Goal: Task Accomplishment & Management: Manage account settings

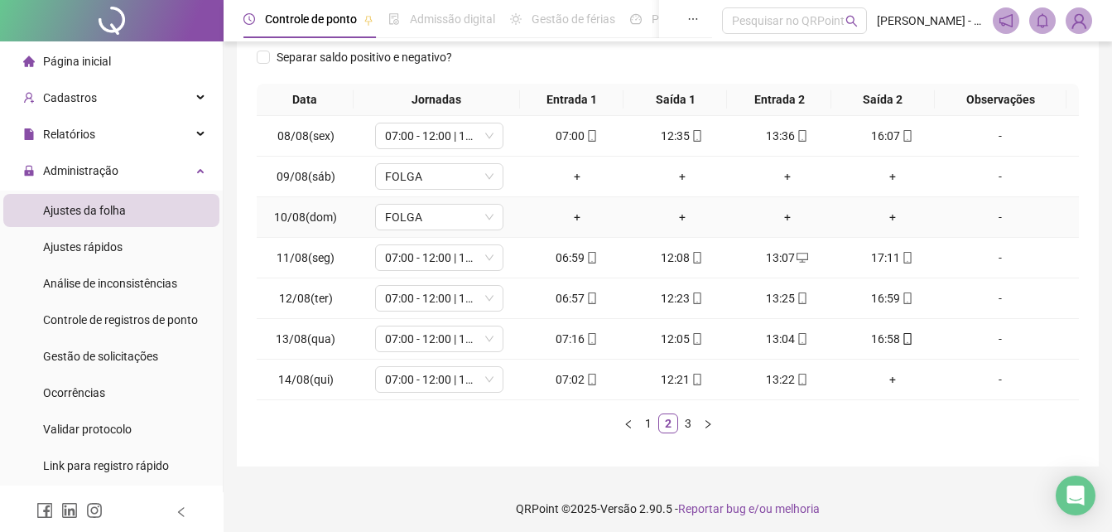
scroll to position [258, 0]
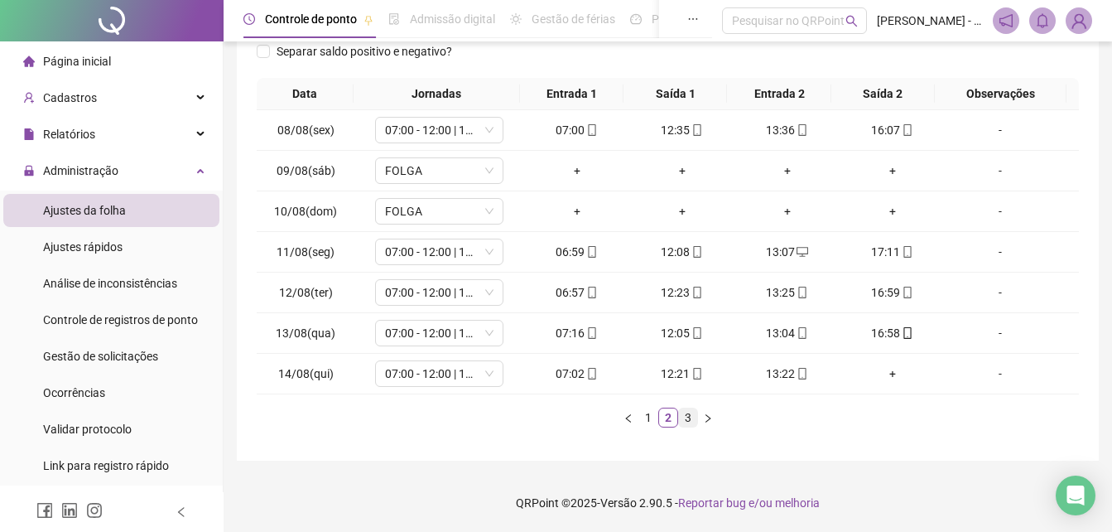
click at [684, 424] on link "3" at bounding box center [688, 417] width 18 height 18
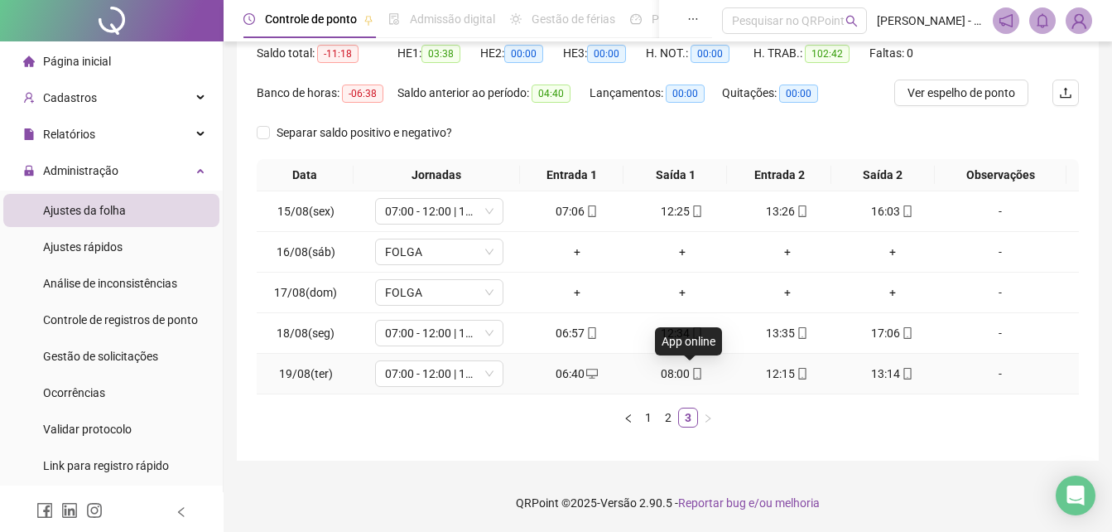
click at [694, 373] on icon "mobile" at bounding box center [697, 374] width 7 height 12
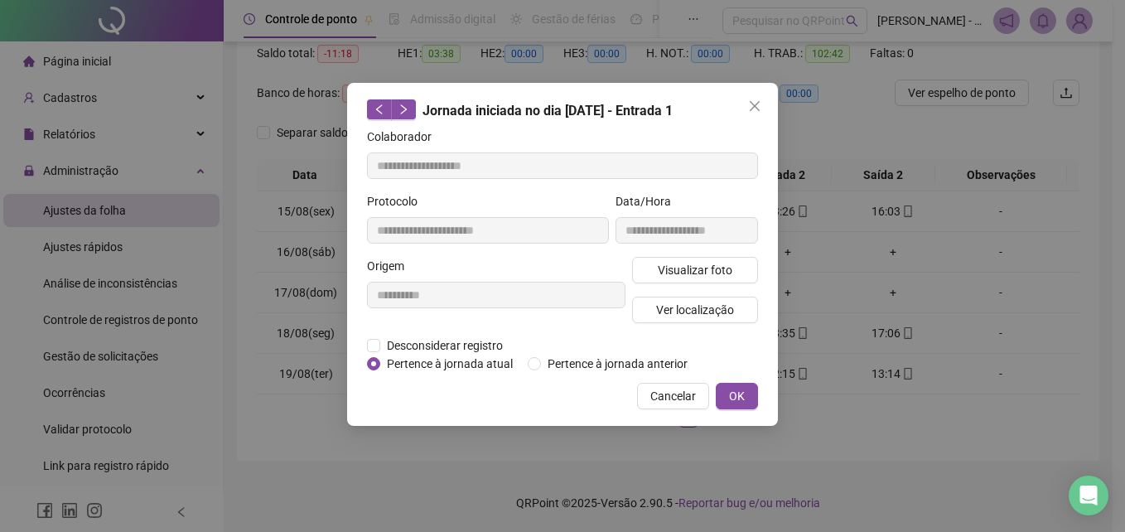
type input "**********"
click at [708, 263] on span "Visualizar foto" at bounding box center [695, 270] width 75 height 18
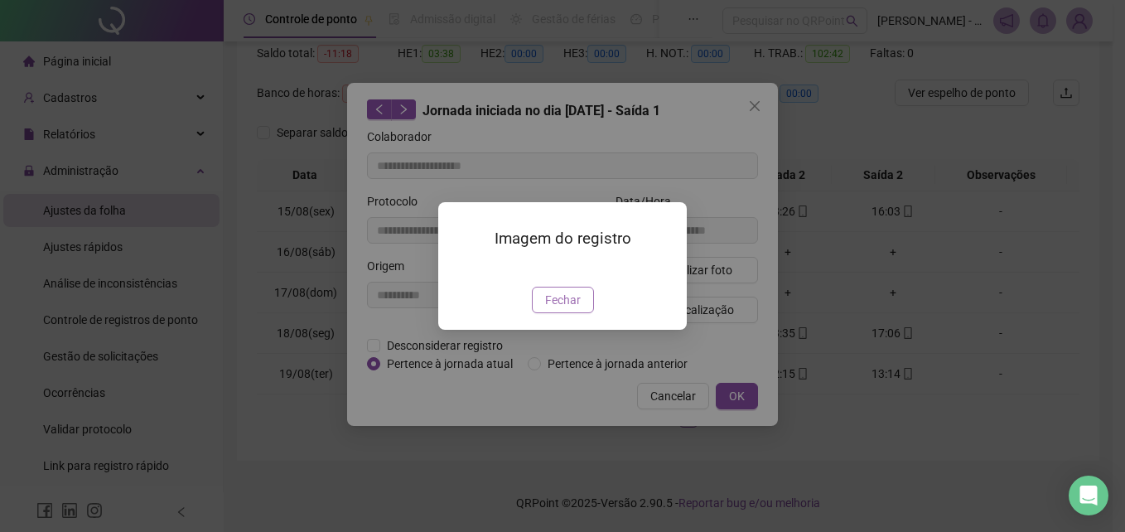
click at [568, 309] on span "Fechar" at bounding box center [563, 300] width 36 height 18
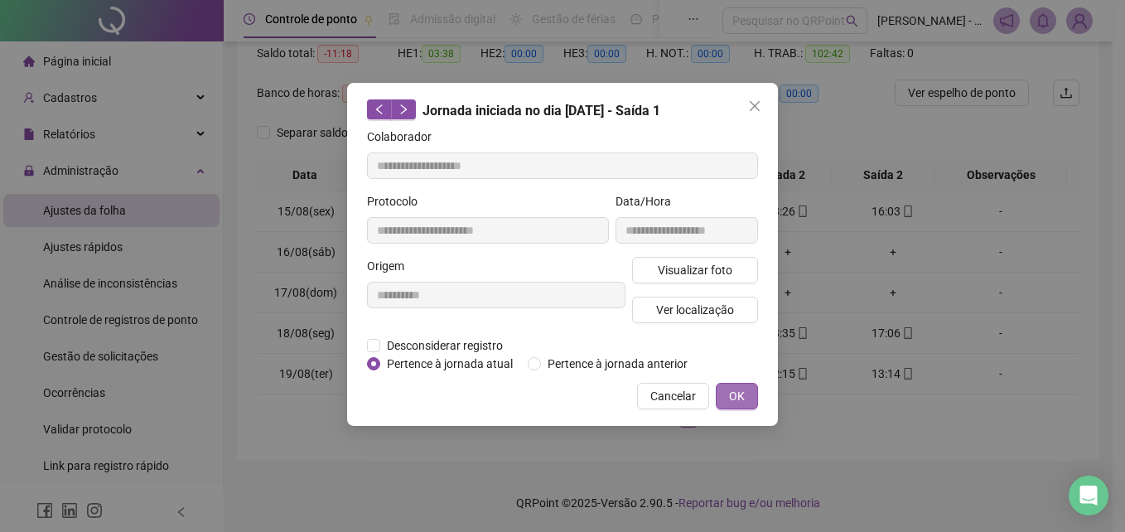
click at [752, 391] on button "OK" at bounding box center [737, 396] width 42 height 27
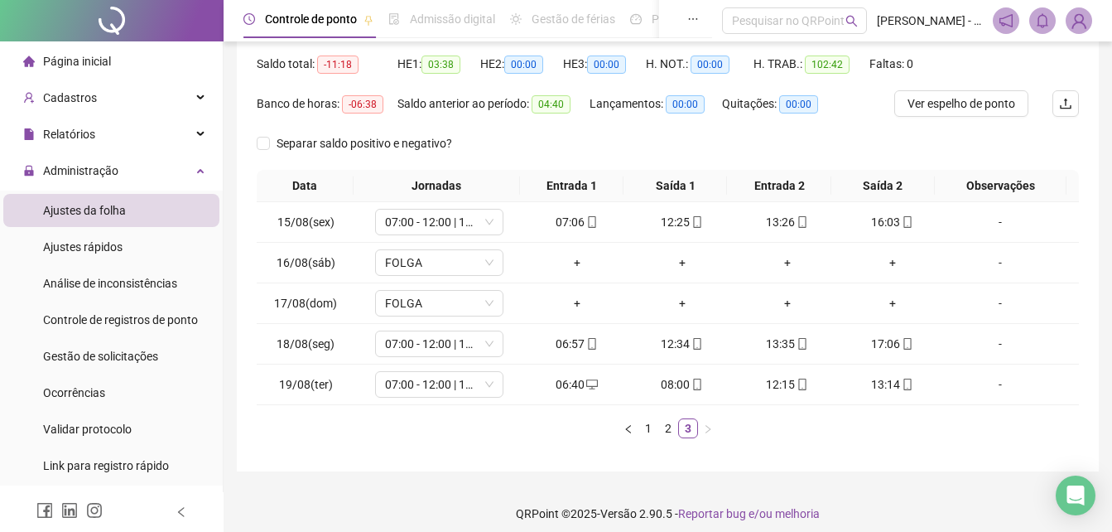
scroll to position [94, 0]
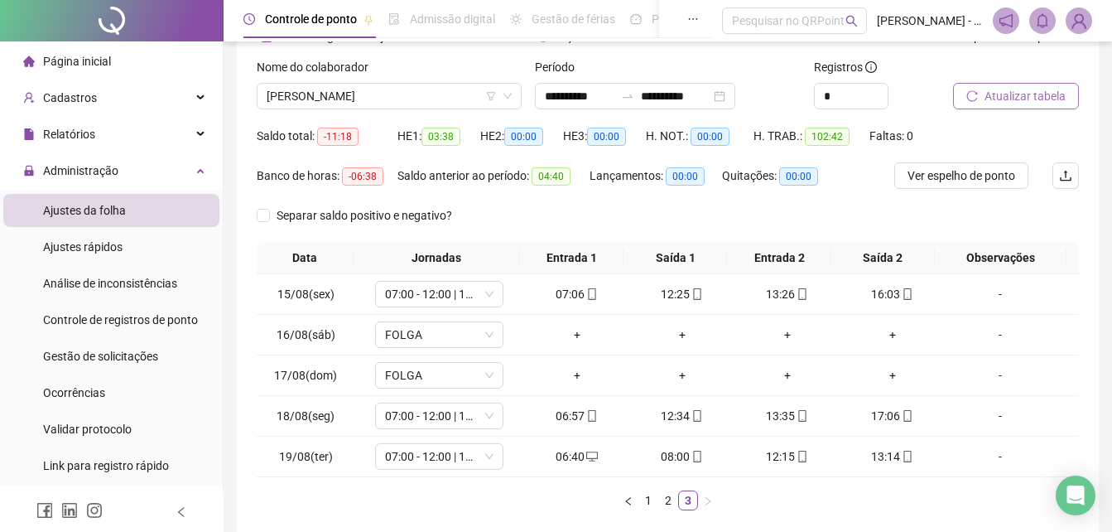
click at [1009, 98] on span "Atualizar tabela" at bounding box center [1025, 96] width 81 height 18
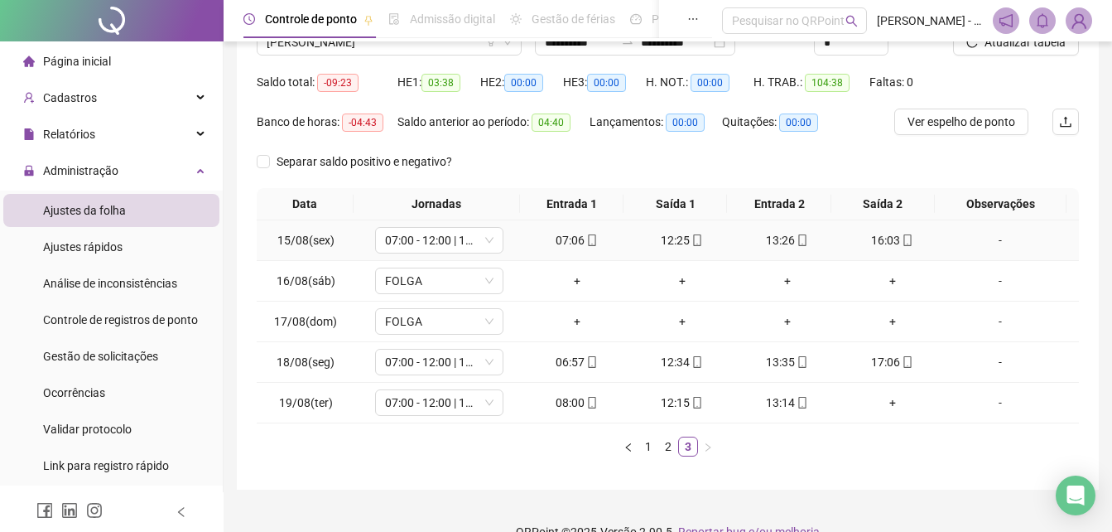
scroll to position [177, 0]
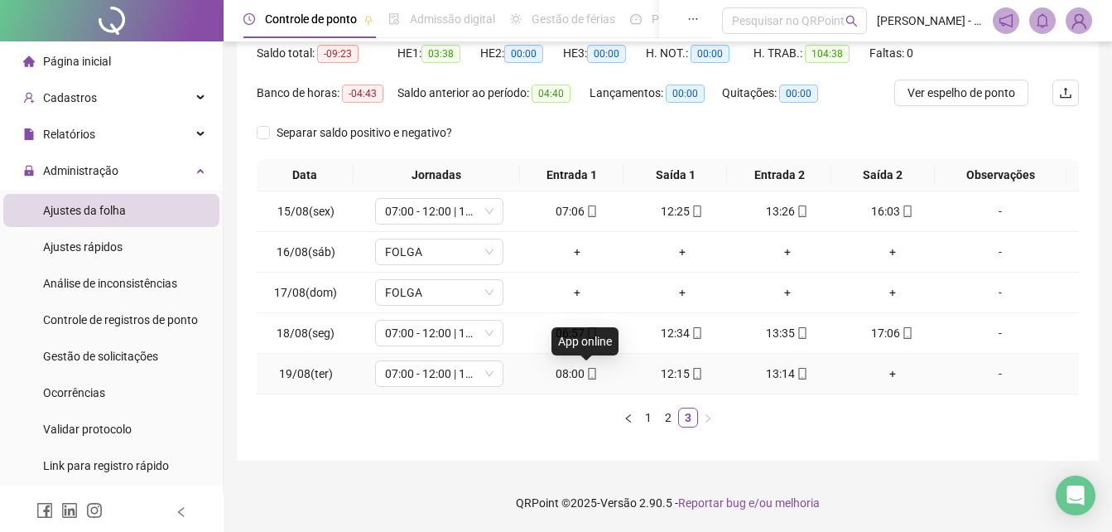
click at [586, 375] on icon "mobile" at bounding box center [592, 374] width 12 height 12
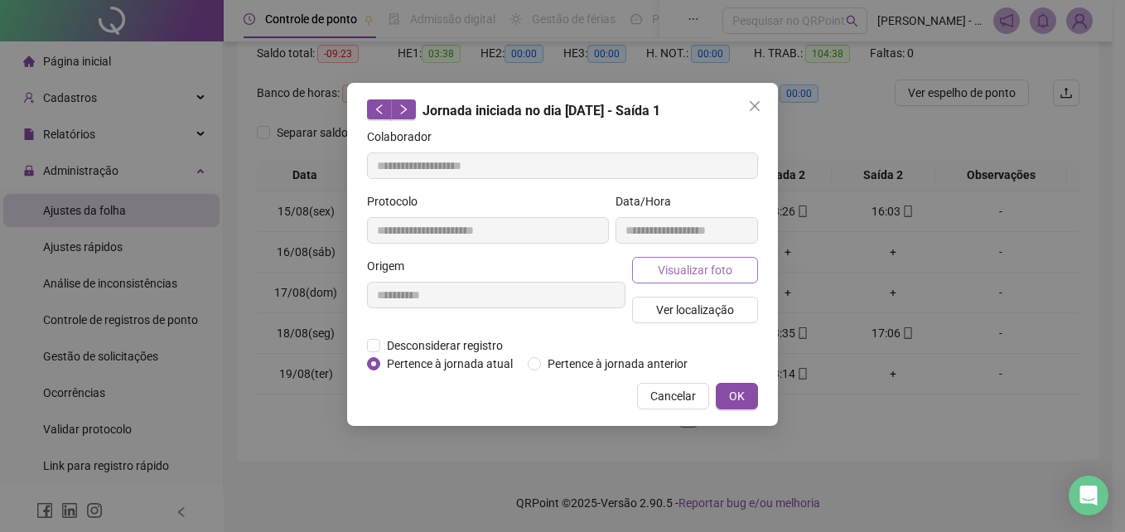
click at [698, 269] on span "Visualizar foto" at bounding box center [695, 270] width 75 height 18
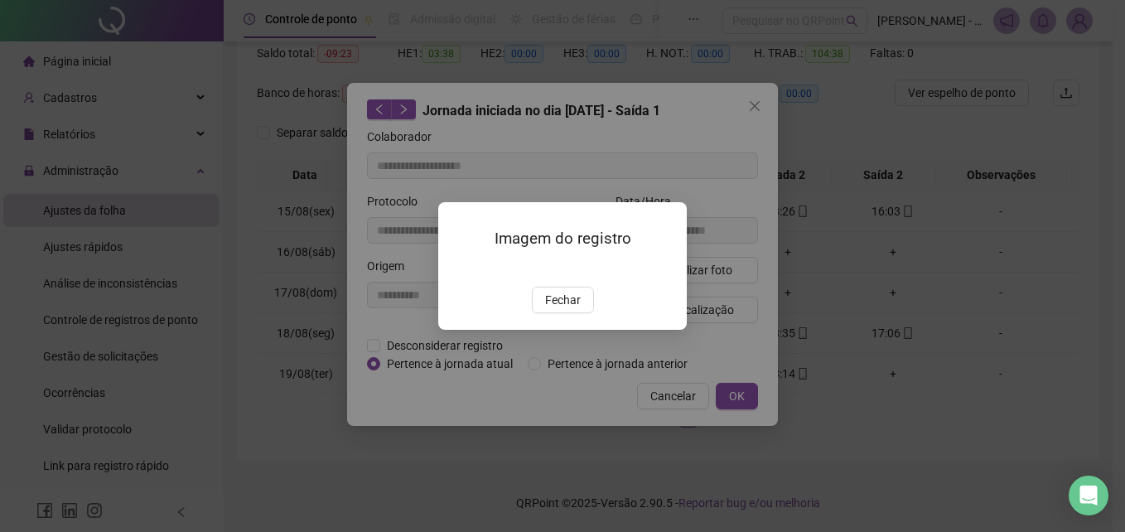
click at [534, 313] on button "Fechar" at bounding box center [563, 300] width 62 height 27
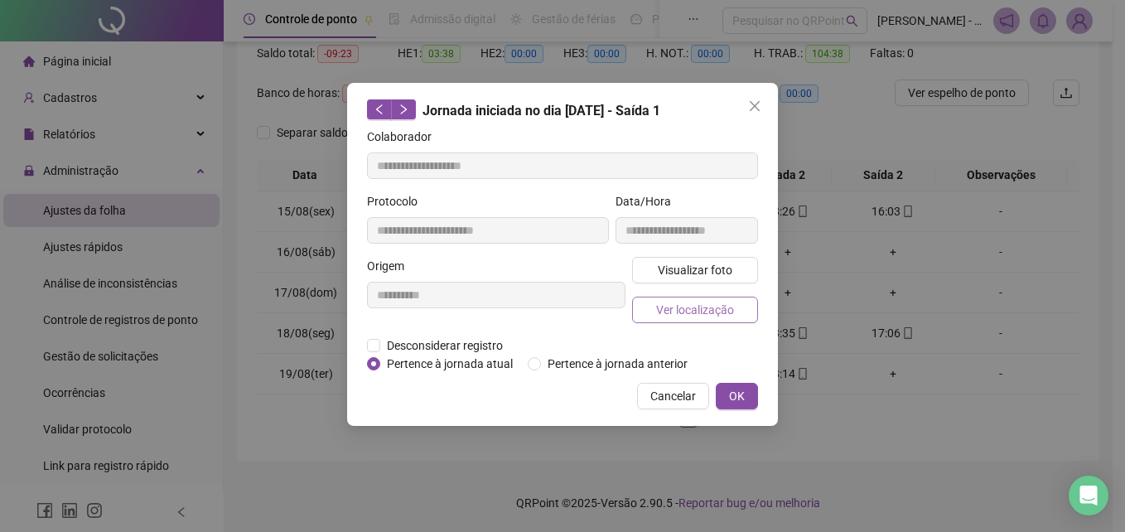
click at [670, 312] on span "Ver localização" at bounding box center [695, 310] width 78 height 18
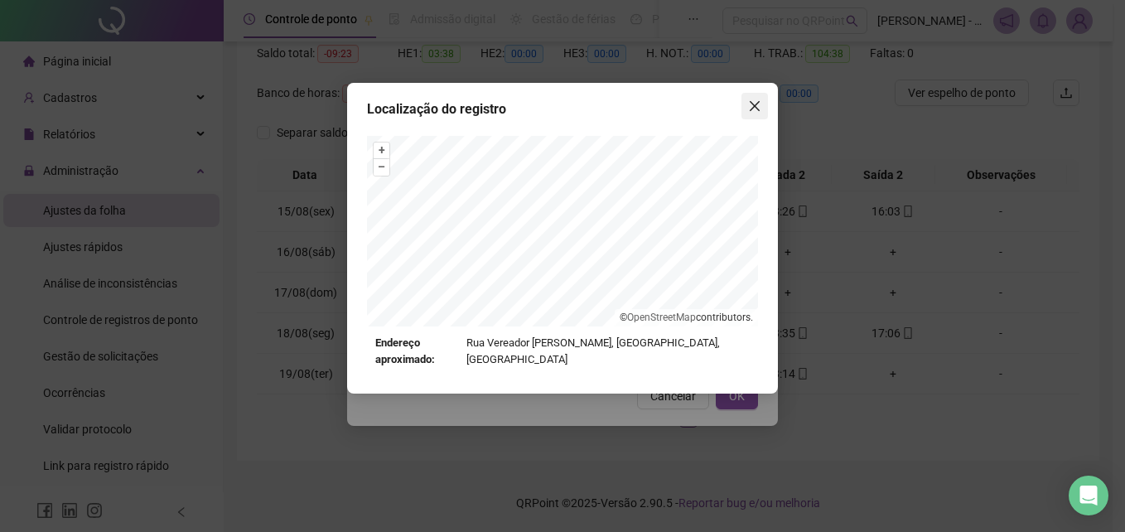
click at [755, 108] on icon "close" at bounding box center [755, 106] width 10 height 10
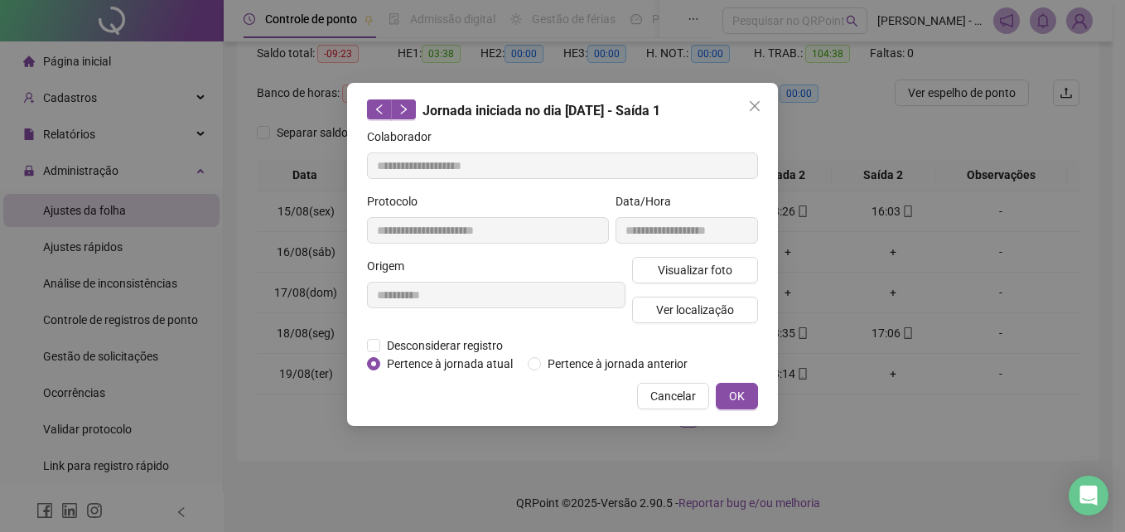
click at [743, 370] on div "**********" at bounding box center [562, 254] width 431 height 343
click at [737, 400] on span "OK" at bounding box center [737, 396] width 16 height 18
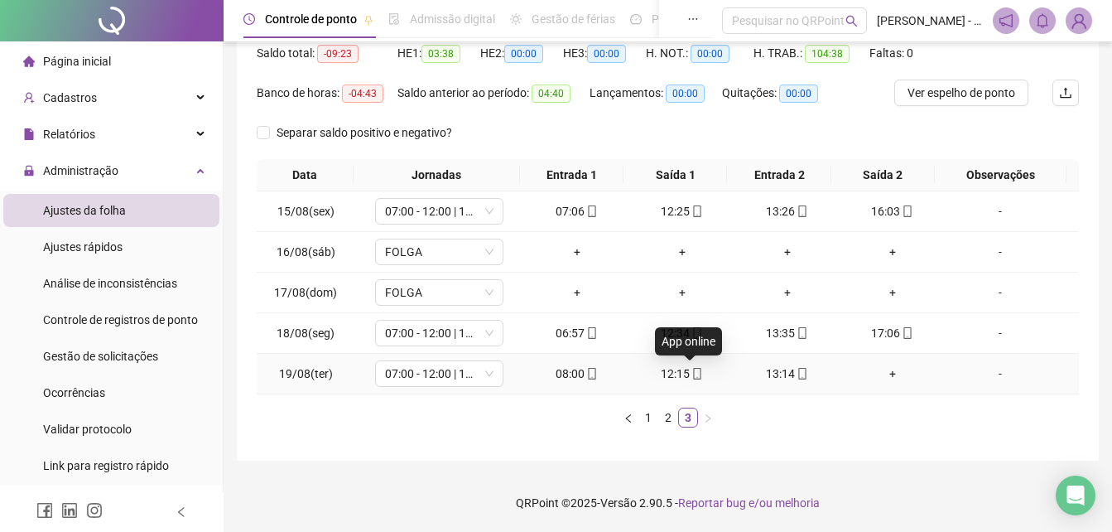
click at [694, 379] on icon "mobile" at bounding box center [697, 374] width 7 height 12
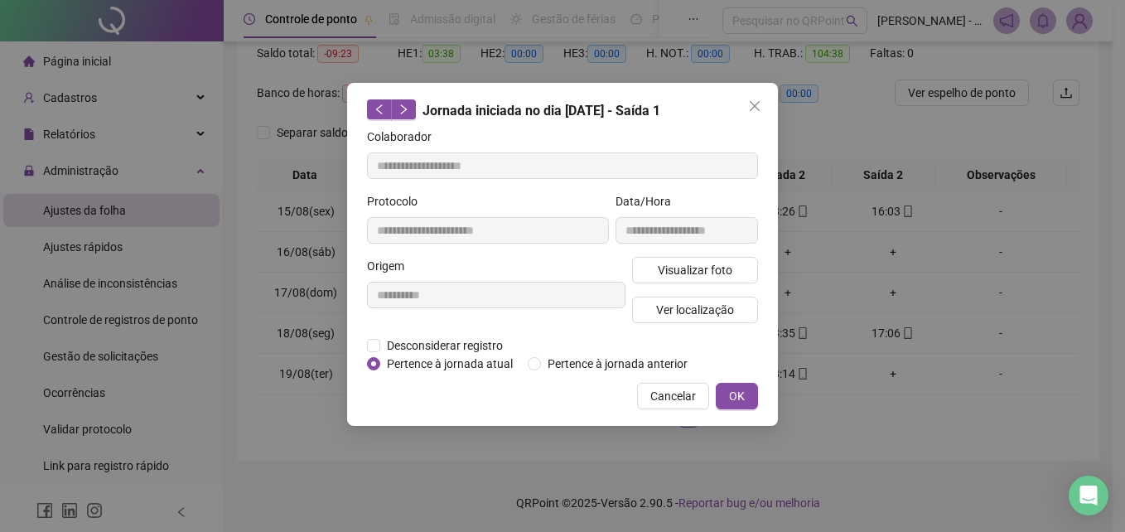
type input "**********"
click at [677, 272] on span "Visualizar foto" at bounding box center [695, 270] width 75 height 18
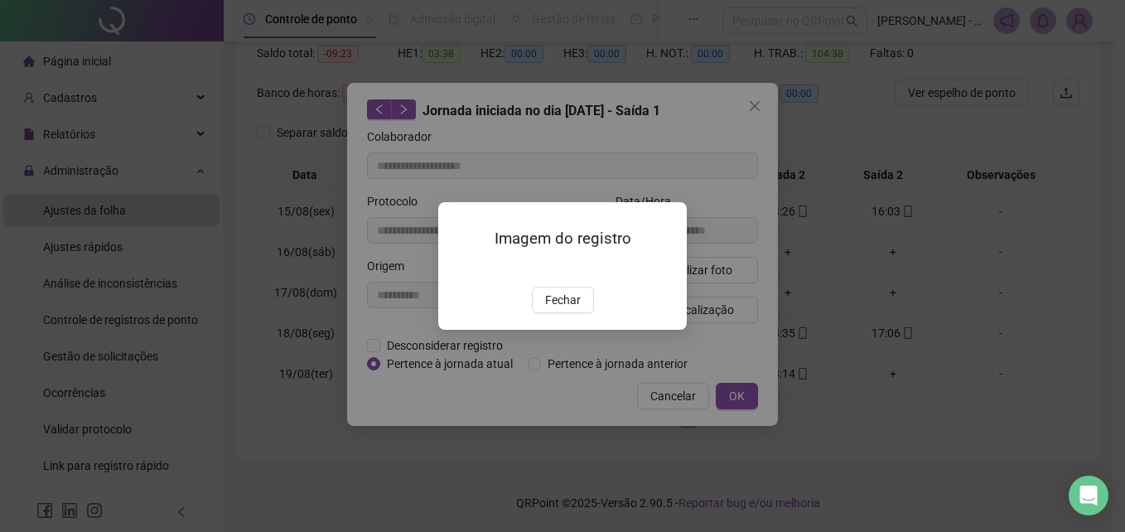
drag, startPoint x: 567, startPoint y: 310, endPoint x: 696, endPoint y: 360, distance: 137.7
click at [568, 309] on button "Fechar" at bounding box center [563, 300] width 62 height 27
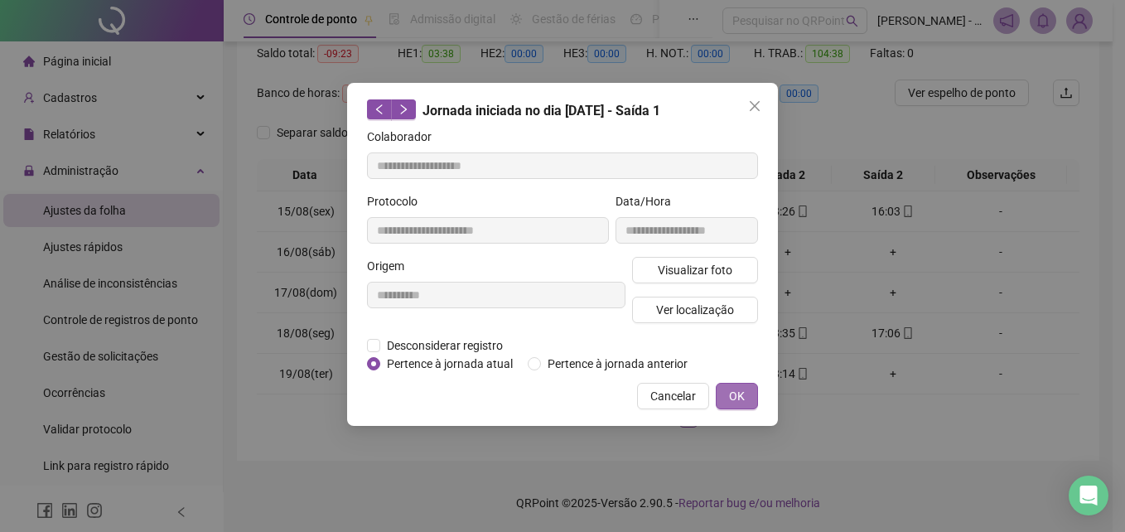
click at [740, 400] on span "OK" at bounding box center [737, 396] width 16 height 18
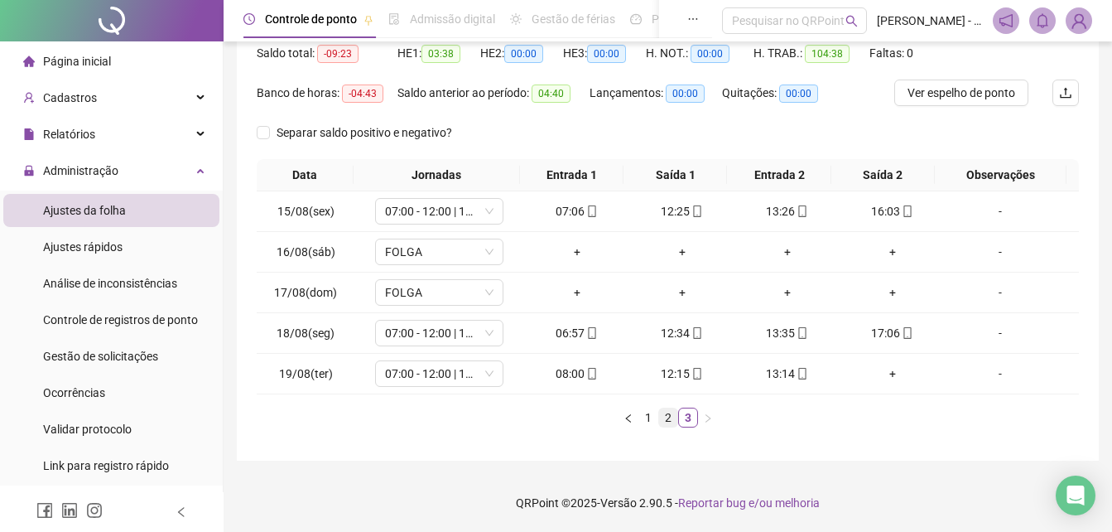
click at [671, 425] on link "2" at bounding box center [668, 417] width 18 height 18
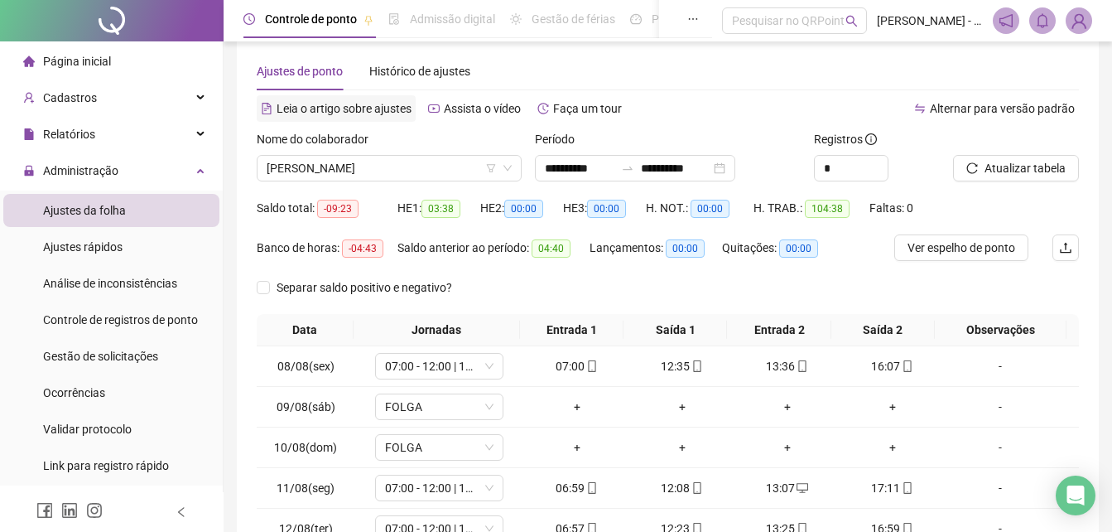
scroll to position [12, 0]
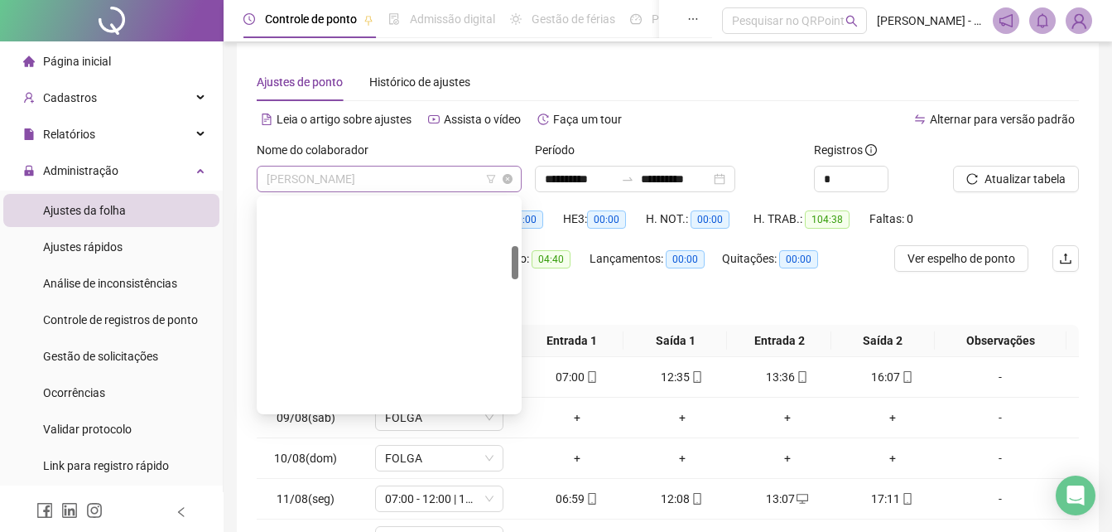
click at [426, 180] on span "[PERSON_NAME]" at bounding box center [389, 178] width 245 height 25
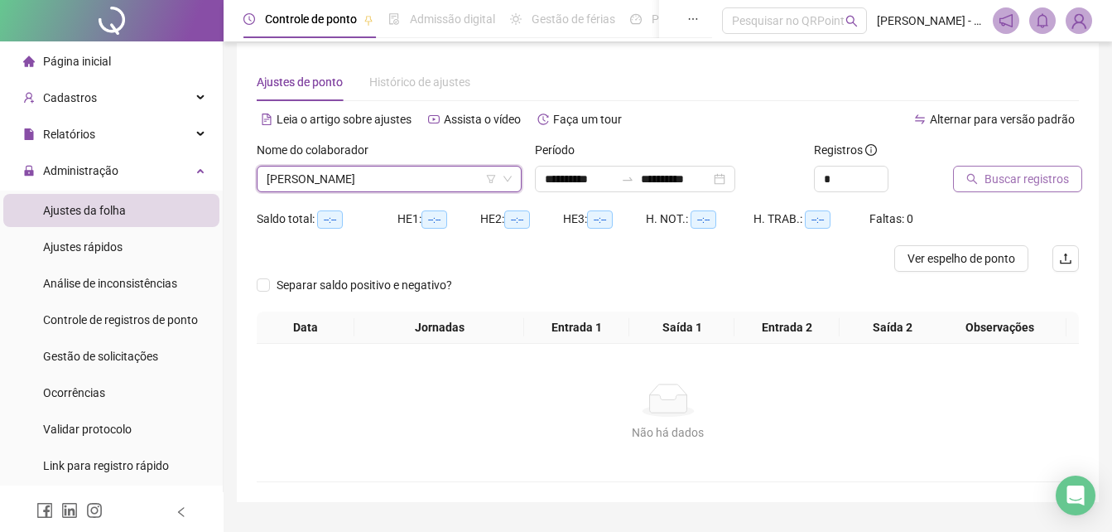
click at [1016, 174] on span "Buscar registros" at bounding box center [1027, 179] width 84 height 18
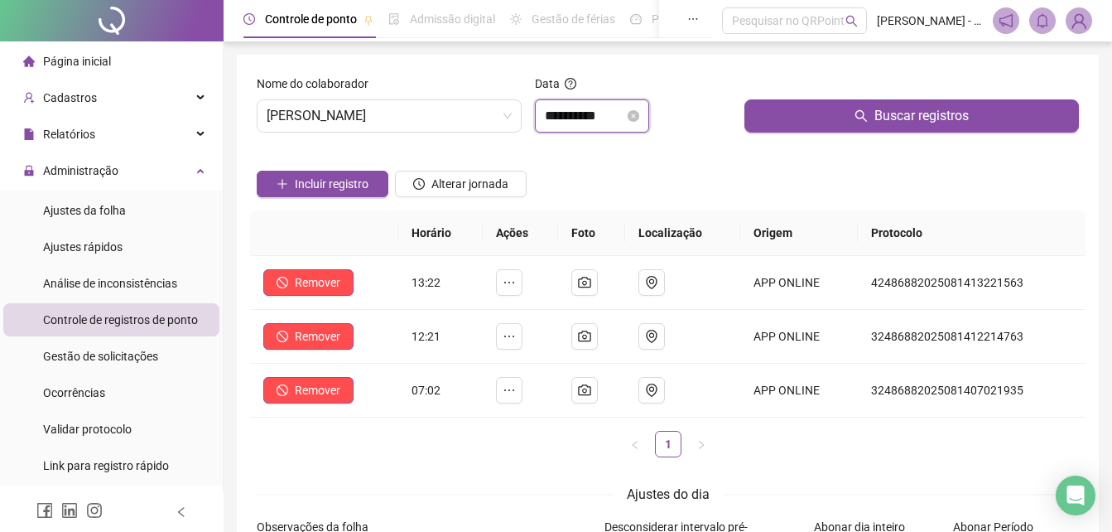
click at [585, 116] on input "**********" at bounding box center [585, 116] width 80 height 20
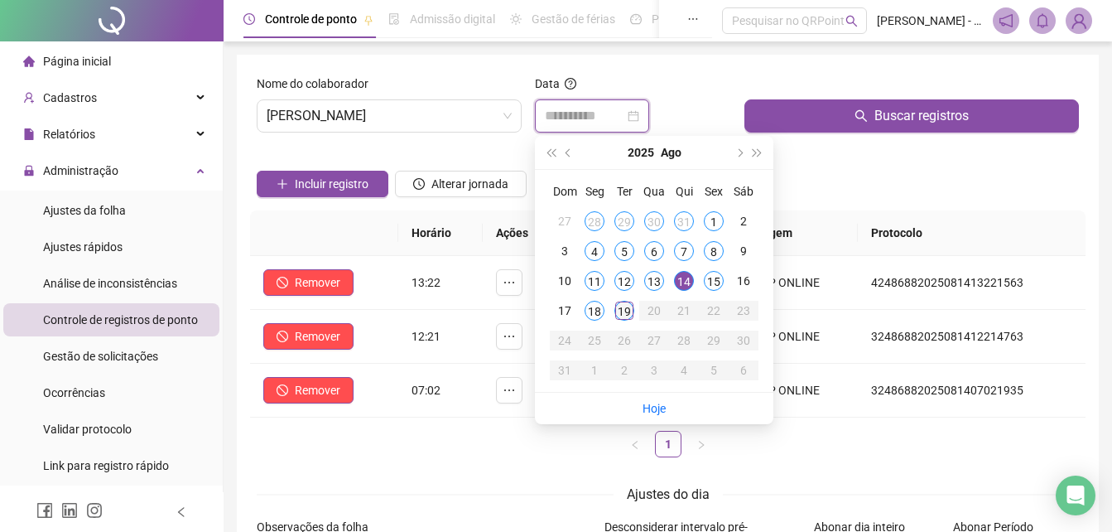
type input "**********"
click at [620, 315] on div "19" at bounding box center [625, 311] width 20 height 20
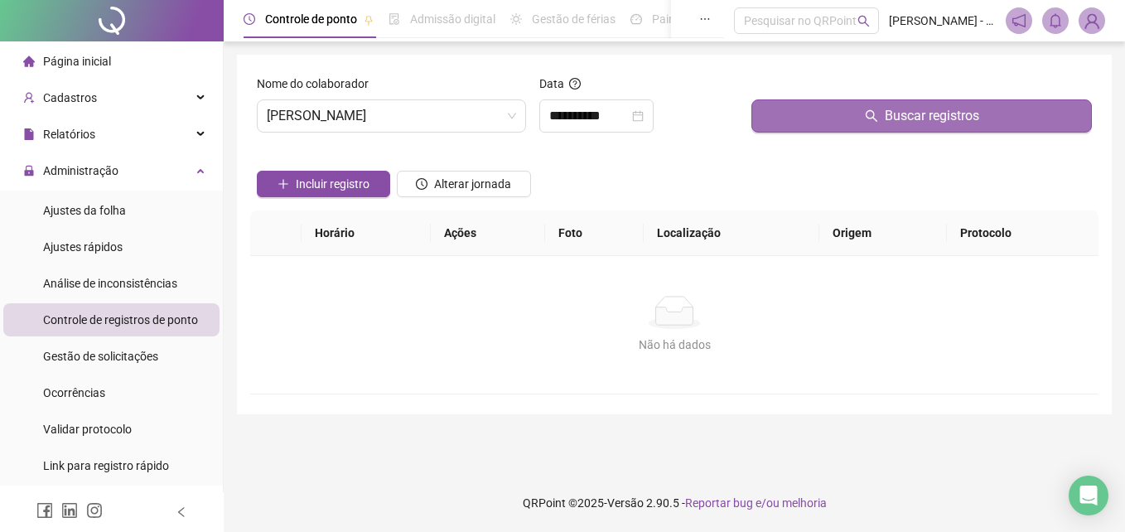
click at [831, 104] on button "Buscar registros" at bounding box center [921, 115] width 340 height 33
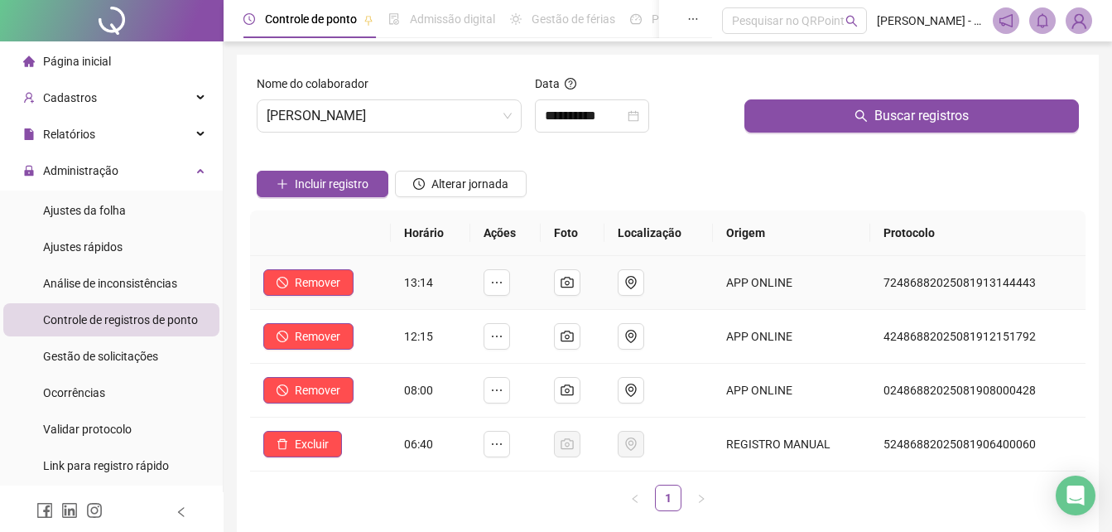
scroll to position [83, 0]
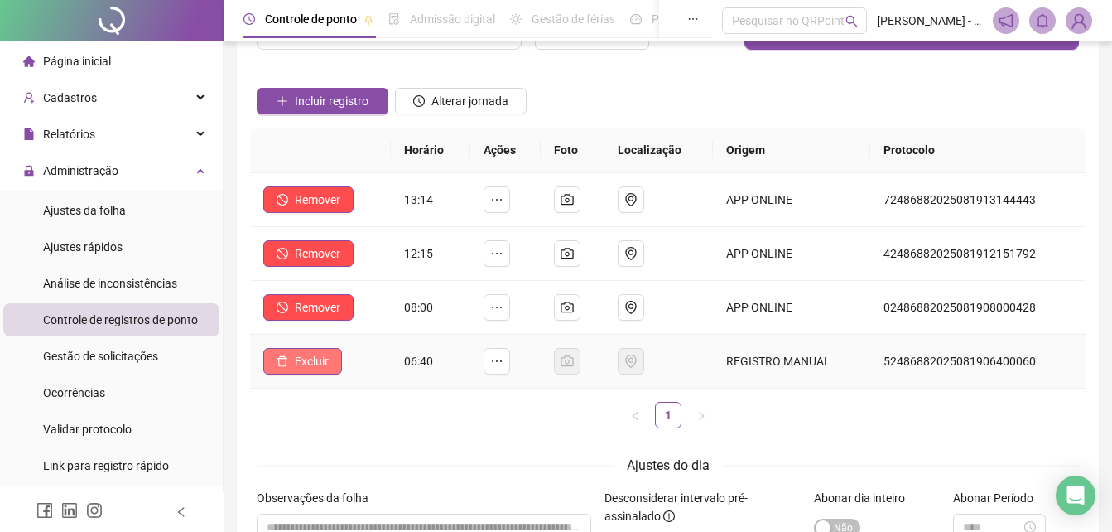
click at [312, 364] on span "Excluir" at bounding box center [312, 361] width 34 height 18
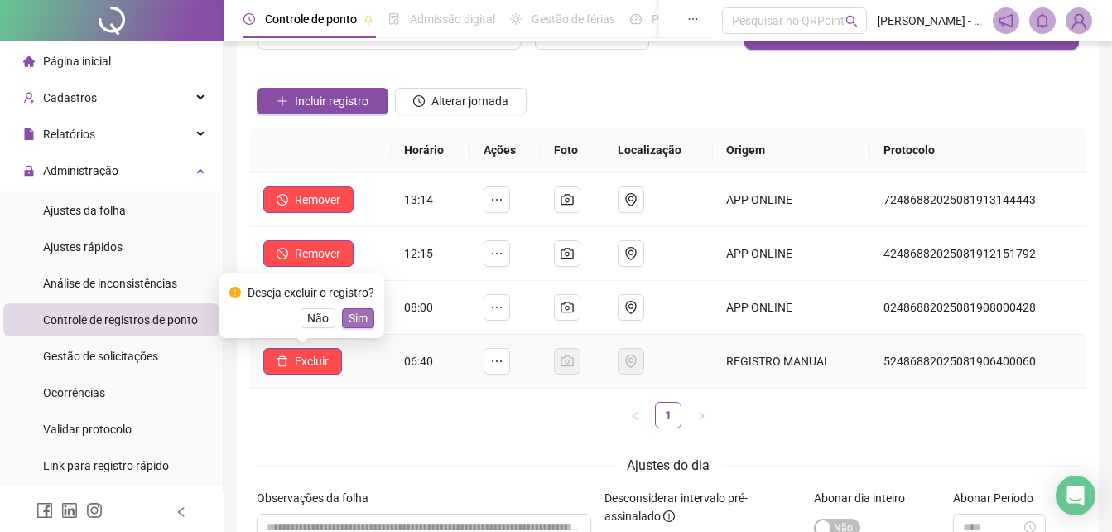
click at [360, 321] on span "Sim" at bounding box center [358, 318] width 19 height 18
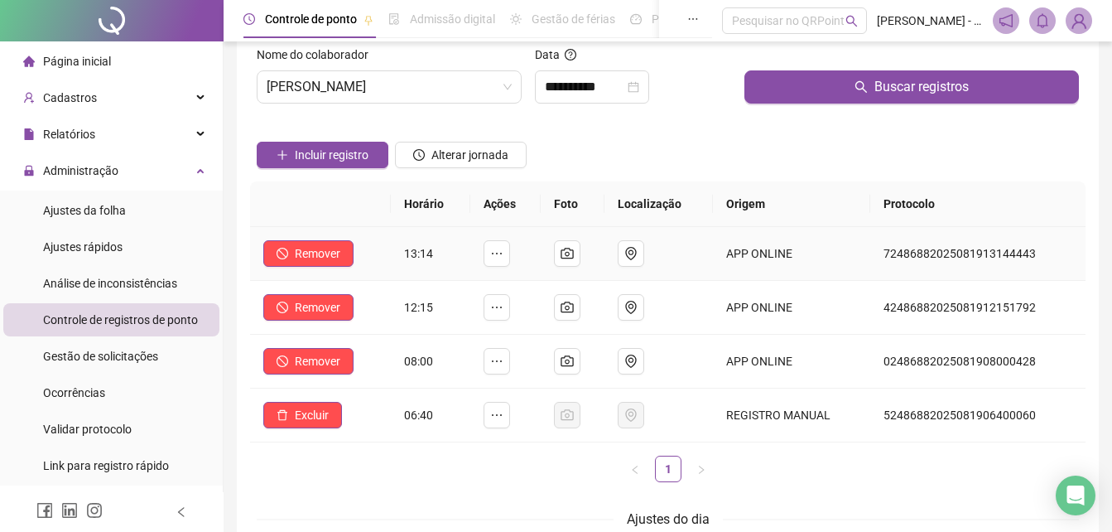
scroll to position [0, 0]
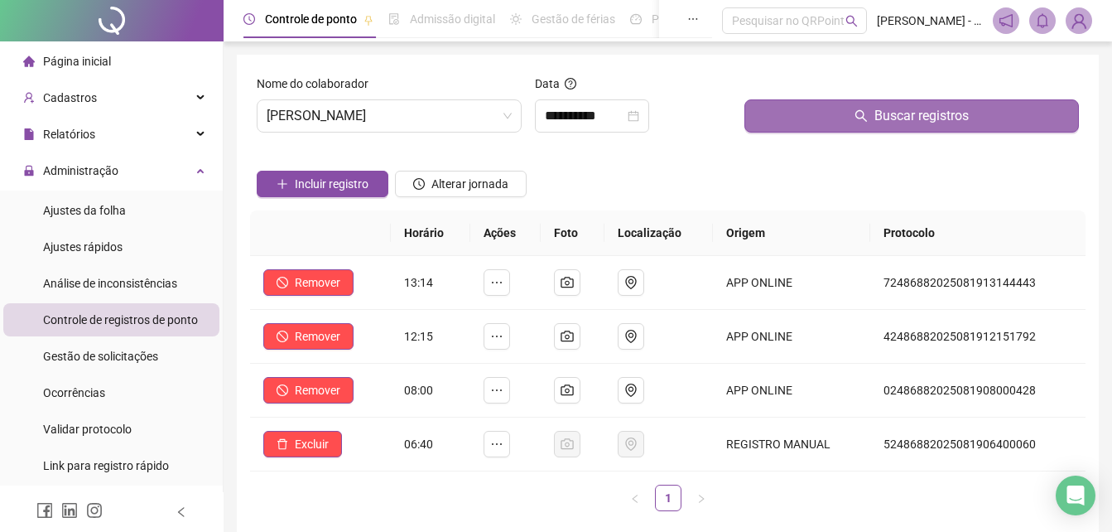
click at [886, 120] on span "Buscar registros" at bounding box center [922, 116] width 94 height 20
